Goal: Find contact information: Find contact information

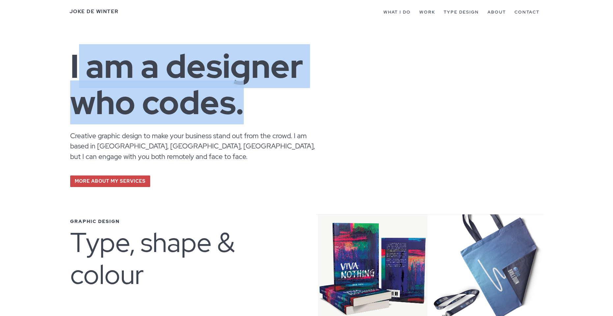
drag, startPoint x: 93, startPoint y: 71, endPoint x: 240, endPoint y: 121, distance: 155.2
click at [240, 121] on h1 "I am a designer who codes." at bounding box center [217, 89] width 295 height 82
drag, startPoint x: 249, startPoint y: 122, endPoint x: 30, endPoint y: 67, distance: 225.5
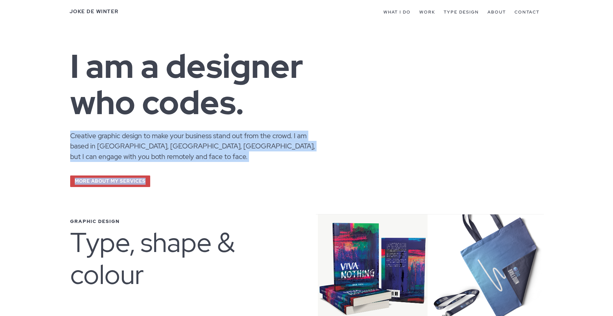
drag, startPoint x: 51, startPoint y: 135, endPoint x: 151, endPoint y: 167, distance: 105.0
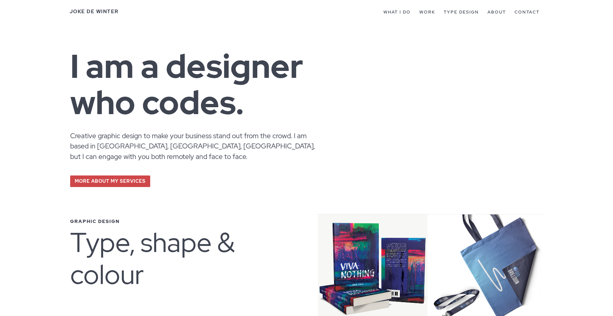
click at [151, 167] on p "Creative graphic design to make your business stand out from the crowd. I am ba…" at bounding box center [197, 163] width 254 height 66
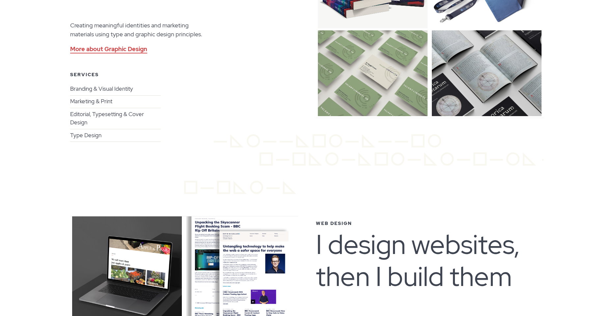
scroll to position [296, 0]
